Goal: Transaction & Acquisition: Purchase product/service

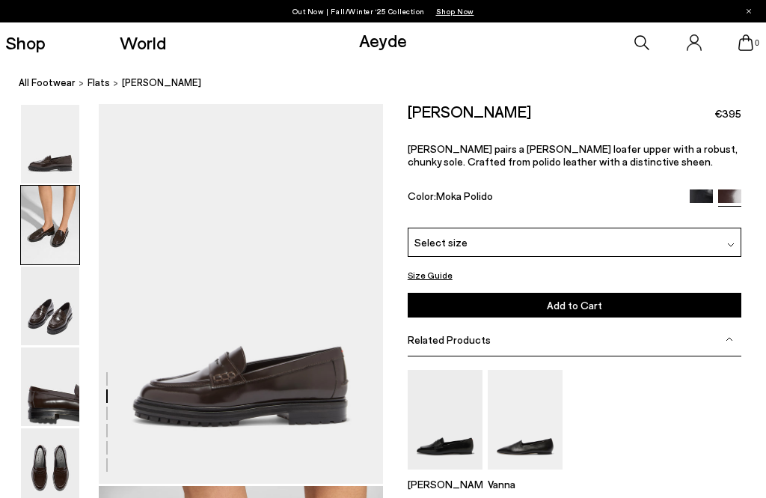
scroll to position [483, 0]
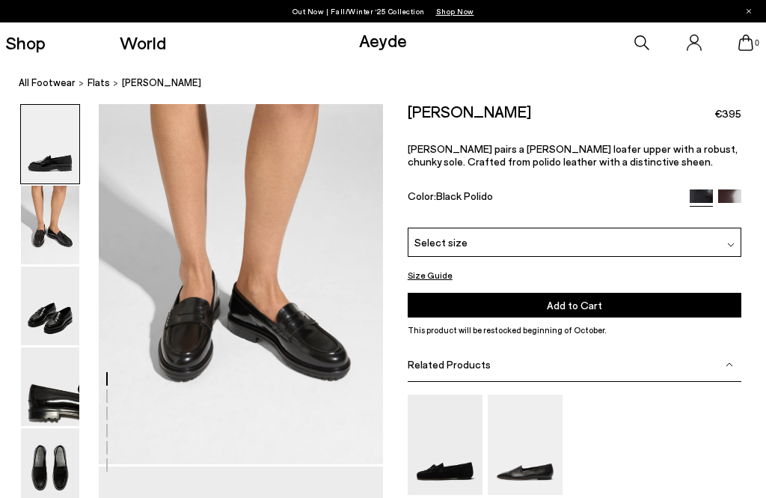
scroll to position [474, 0]
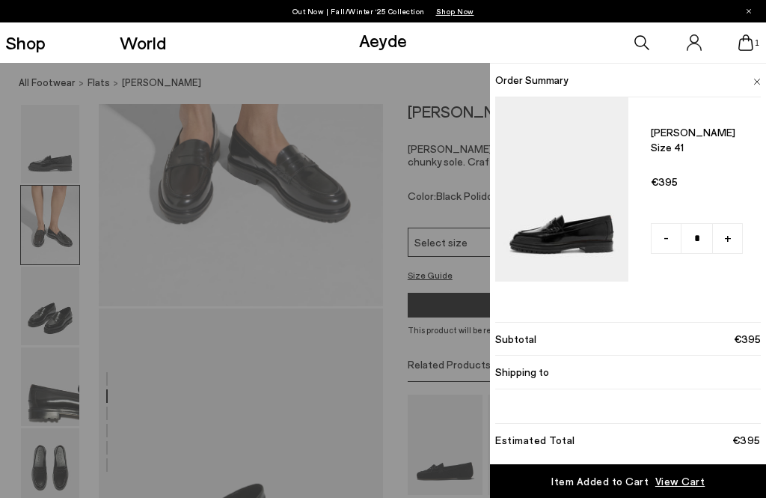
scroll to position [555, 0]
click at [765, 63] on div "Order Summary Leon loafers Size 41 - +" at bounding box center [628, 176] width 276 height 226
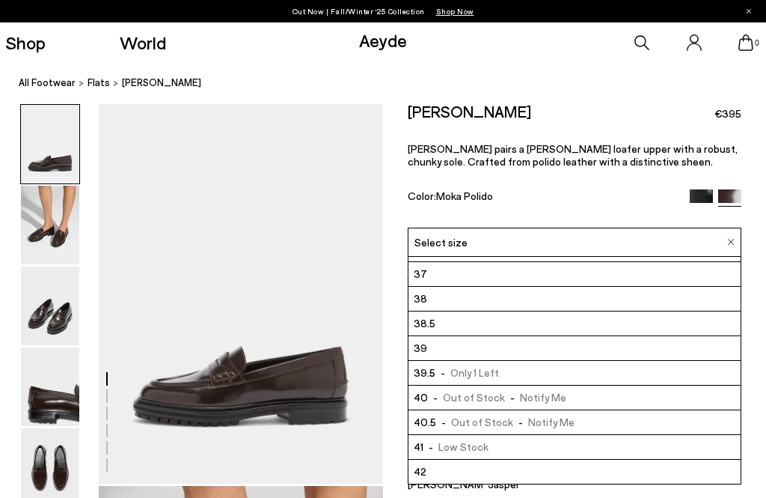
scroll to position [44, 0]
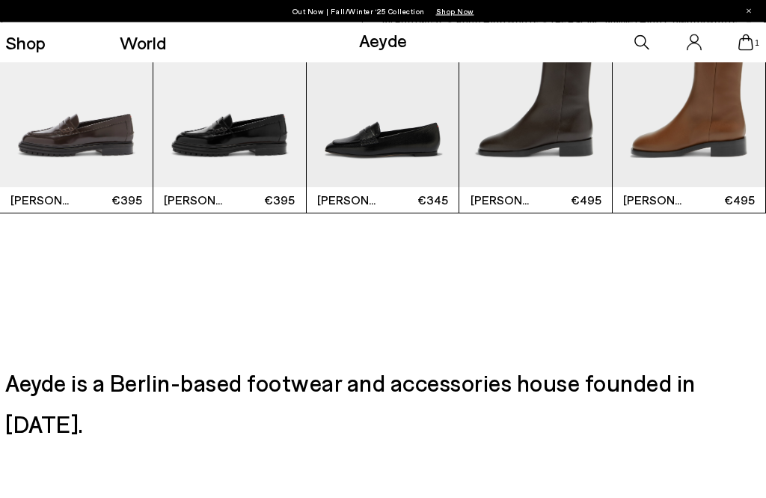
scroll to position [3185, 0]
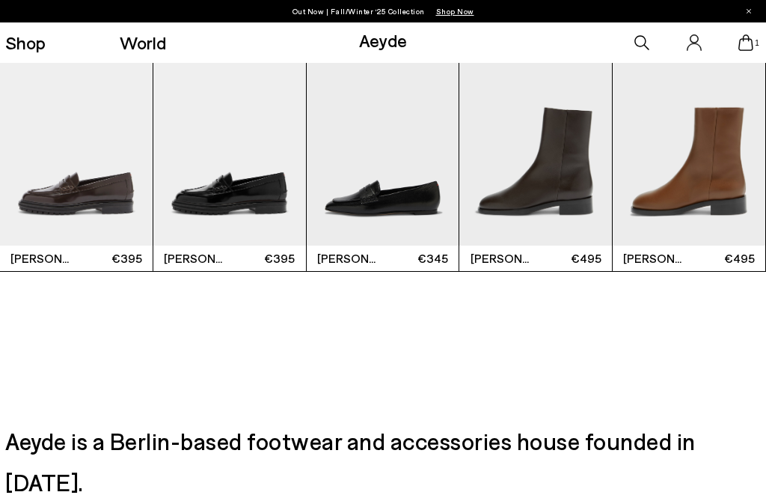
scroll to position [3173, 0]
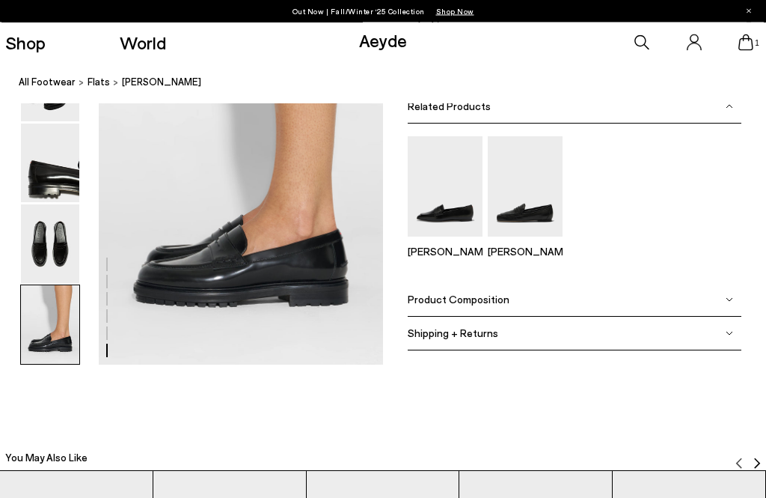
scroll to position [2026, 0]
